Goal: Check status: Check status

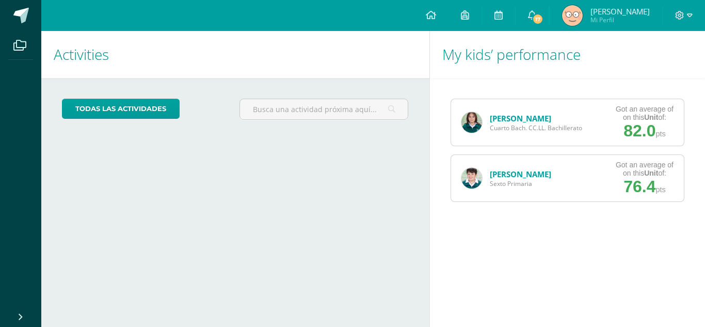
click at [530, 115] on link "[PERSON_NAME]" at bounding box center [520, 118] width 61 height 10
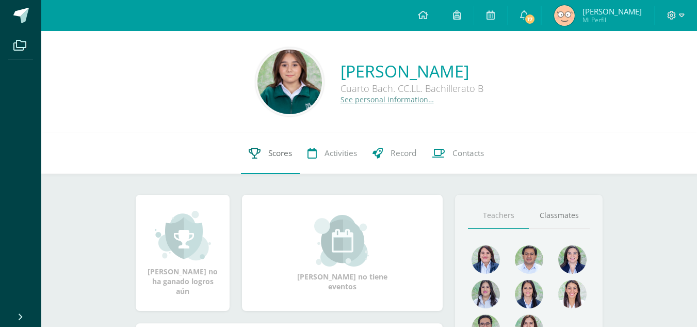
click at [282, 148] on span "Scores" at bounding box center [280, 153] width 24 height 11
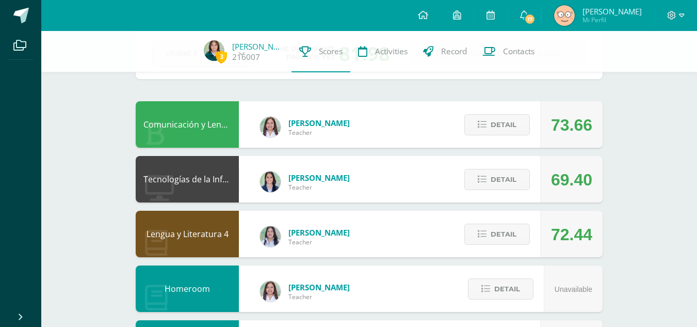
scroll to position [62, 0]
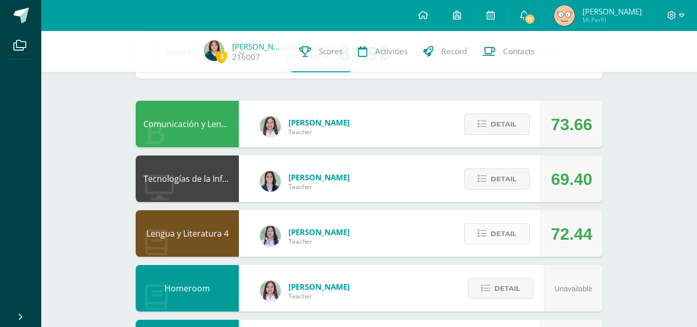
click at [496, 230] on span "Detail" at bounding box center [504, 233] width 26 height 19
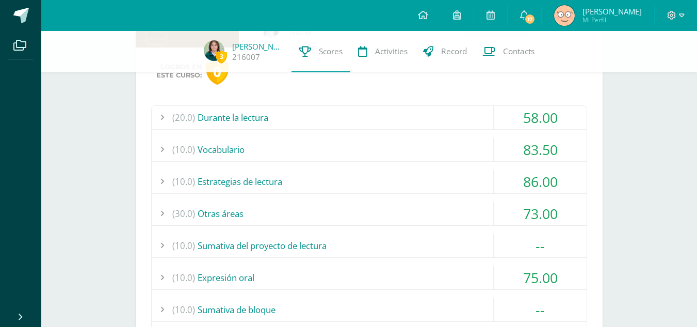
scroll to position [271, 0]
click at [164, 114] on div at bounding box center [162, 116] width 21 height 23
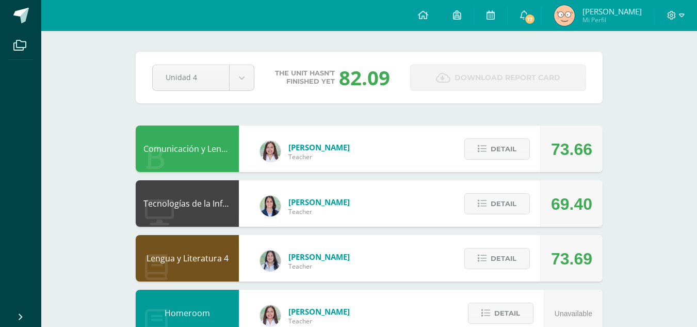
scroll to position [95, 0]
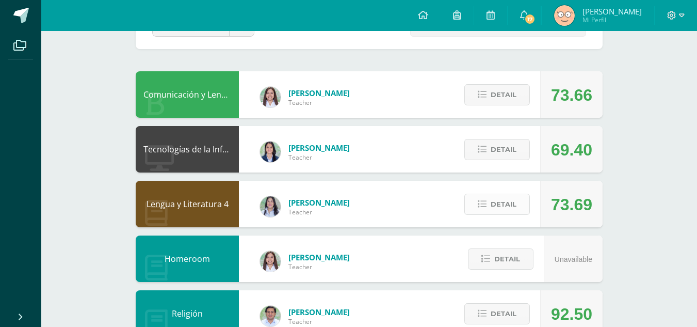
click at [497, 202] on span "Detail" at bounding box center [504, 204] width 26 height 19
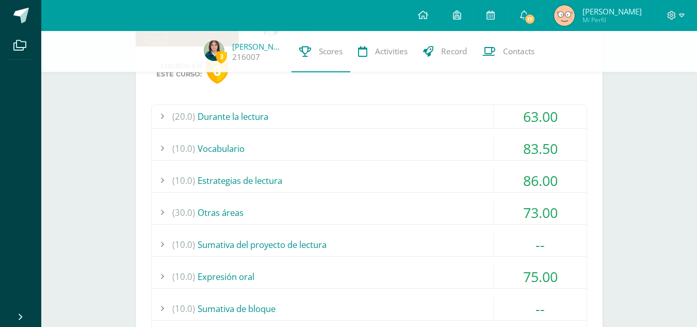
scroll to position [264, 0]
